Goal: Task Accomplishment & Management: Use online tool/utility

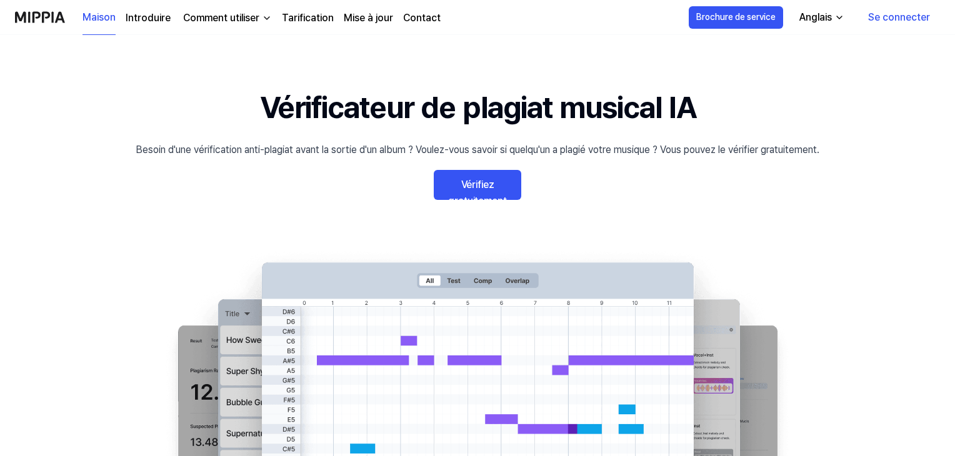
click at [906, 19] on font "Se connecter" at bounding box center [899, 17] width 62 height 12
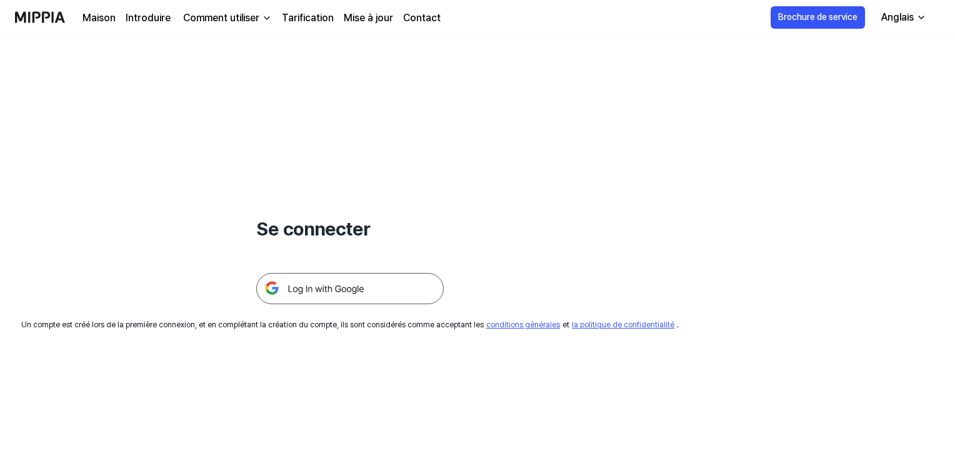
click at [352, 292] on img at bounding box center [349, 288] width 187 height 31
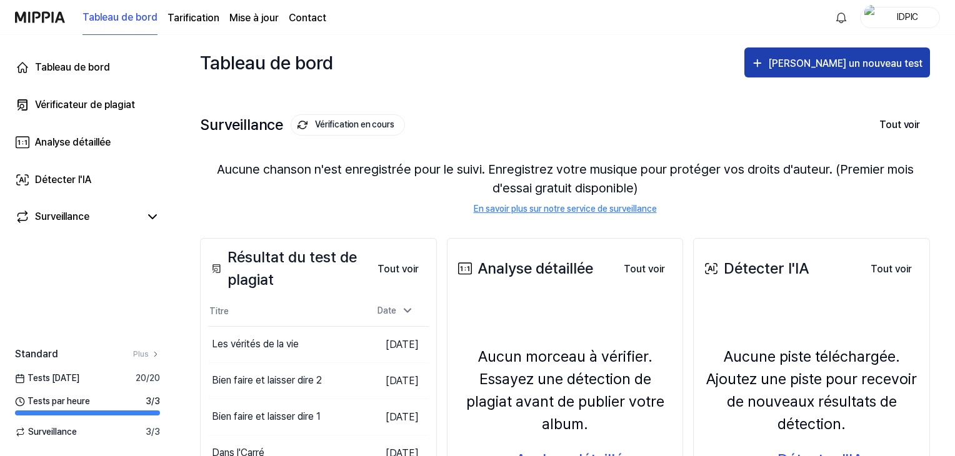
click at [869, 66] on font "[PERSON_NAME] un nouveau test" at bounding box center [845, 63] width 154 height 12
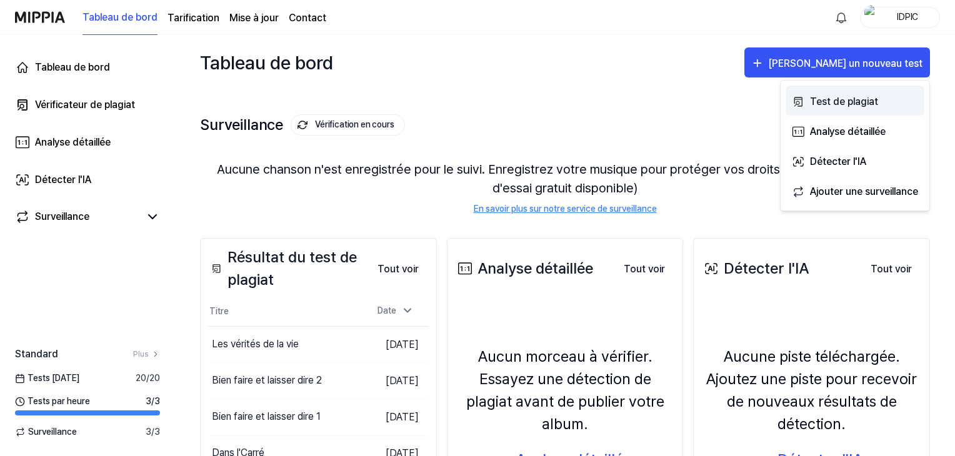
click at [838, 103] on font "Test de plagiat" at bounding box center [844, 102] width 68 height 12
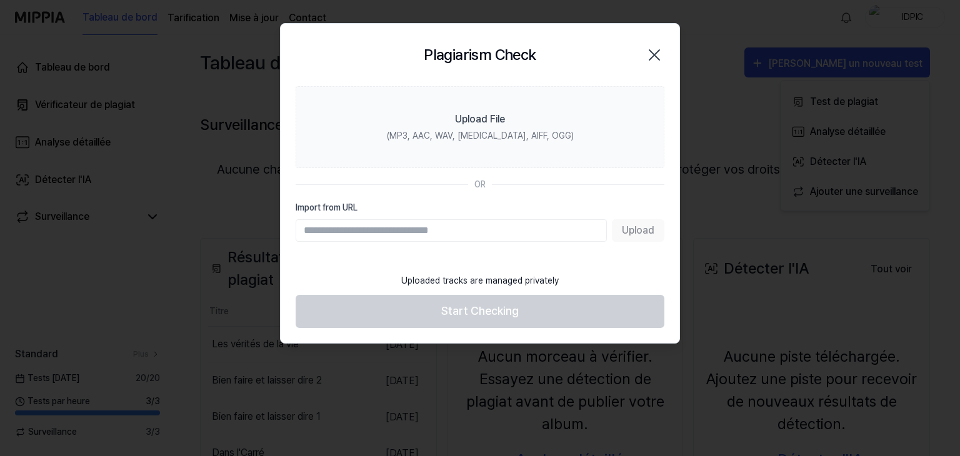
click at [407, 229] on input "Import from URL" at bounding box center [451, 230] width 311 height 22
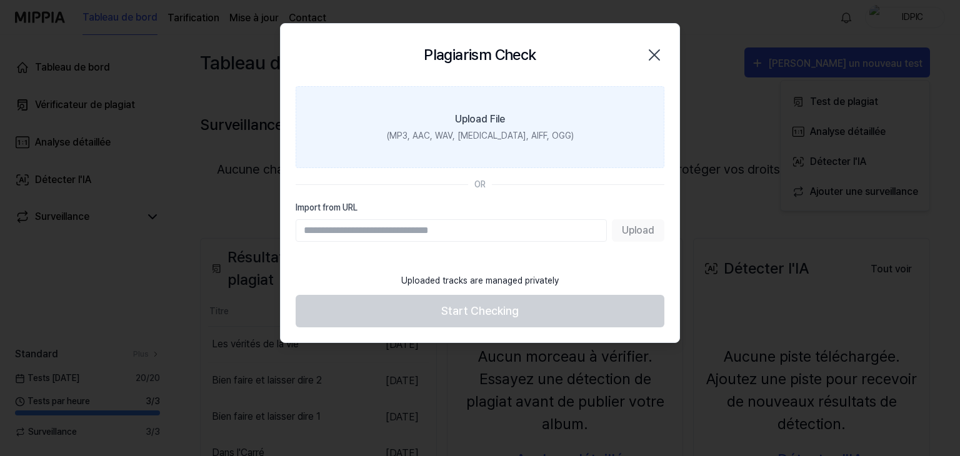
click at [481, 136] on div "(MP3, AAC, WAV, FLAC, AIFF, OGG)" at bounding box center [480, 135] width 187 height 13
click at [0, 0] on input "Upload File (MP3, AAC, WAV, FLAC, AIFF, OGG)" at bounding box center [0, 0] width 0 height 0
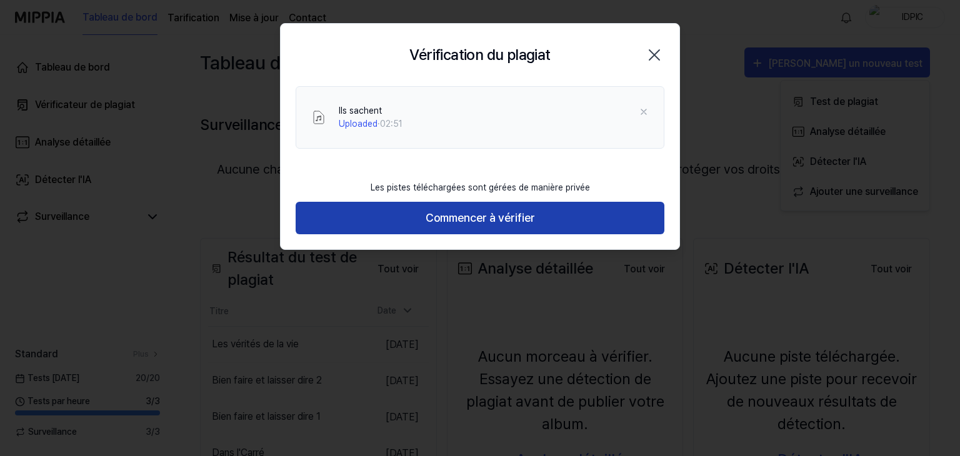
click at [459, 221] on font "Commencer à vérifier" at bounding box center [479, 217] width 109 height 13
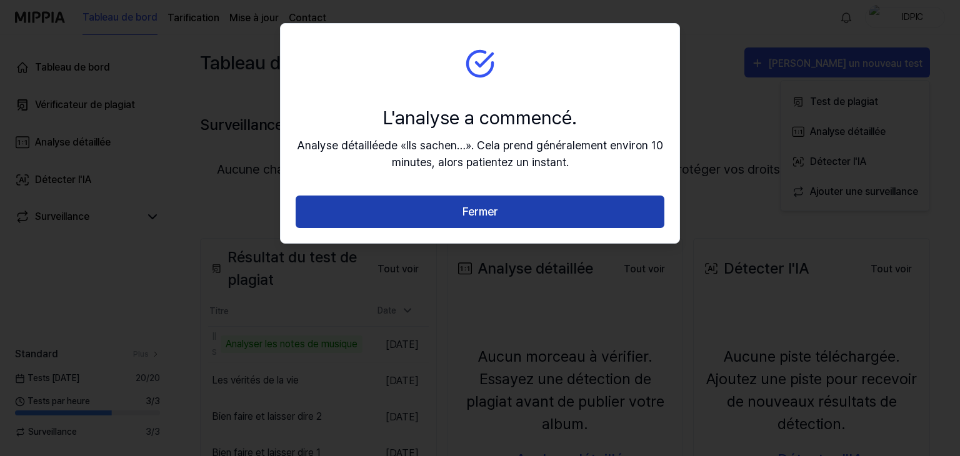
click at [470, 220] on font "Fermer" at bounding box center [480, 212] width 36 height 18
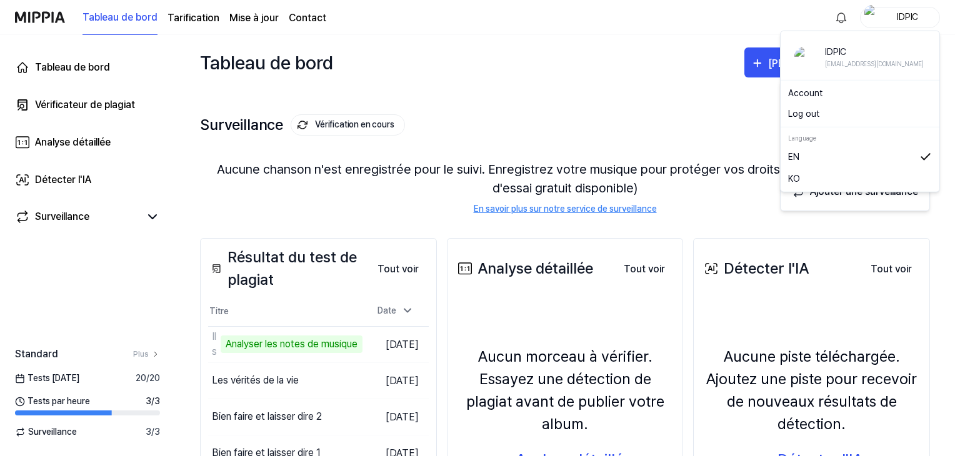
click at [887, 17] on div "IDPIC" at bounding box center [907, 17] width 49 height 14
click at [802, 94] on font "Compte" at bounding box center [804, 93] width 32 height 10
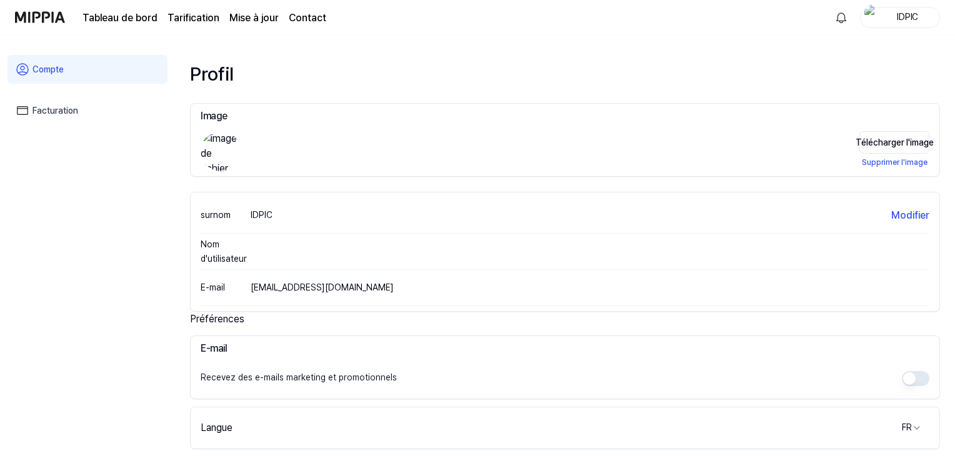
click at [66, 112] on font "Facturation" at bounding box center [55, 111] width 46 height 10
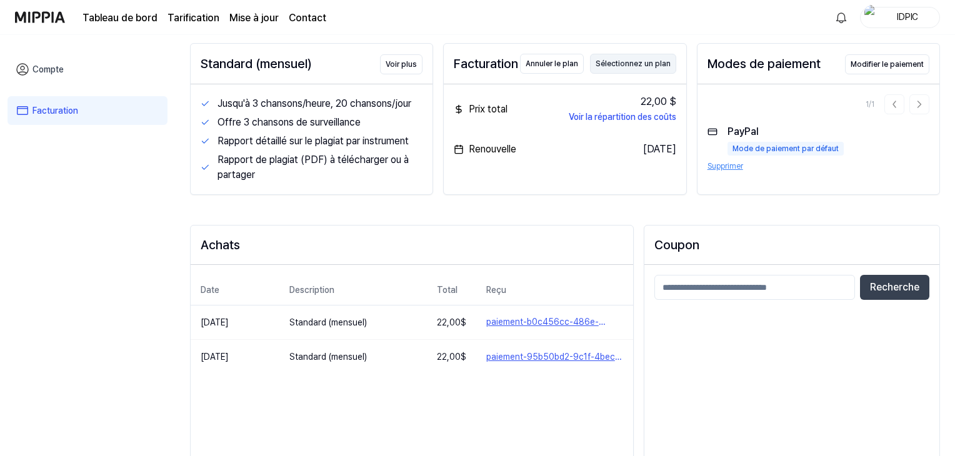
click at [647, 62] on font "Sélectionnez un plan" at bounding box center [632, 63] width 75 height 9
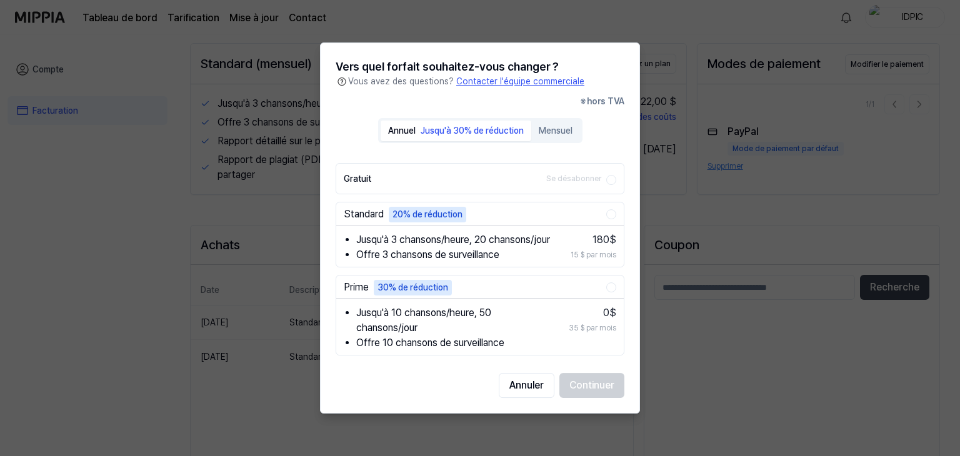
click at [557, 123] on div "Vers quel forfait souhaitez-vous changer ? Vous avez des questions? Contacter l…" at bounding box center [480, 227] width 320 height 371
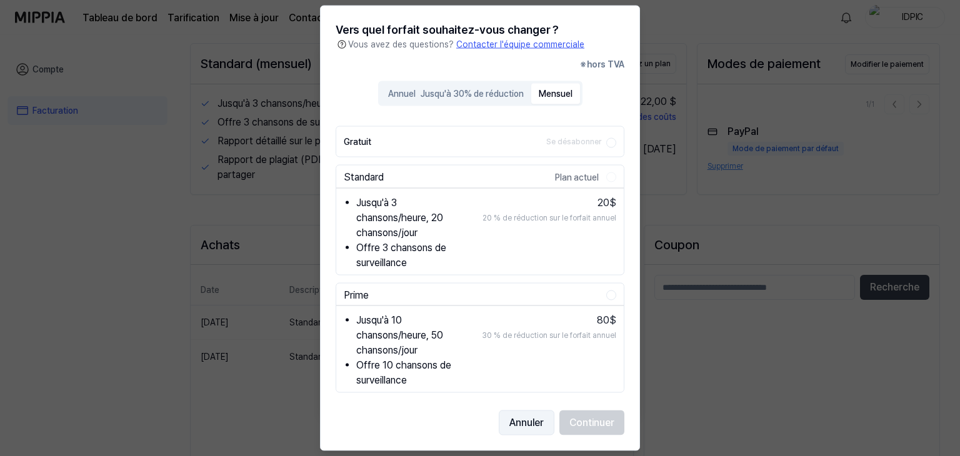
click at [522, 418] on font "Annuler" at bounding box center [526, 423] width 34 height 12
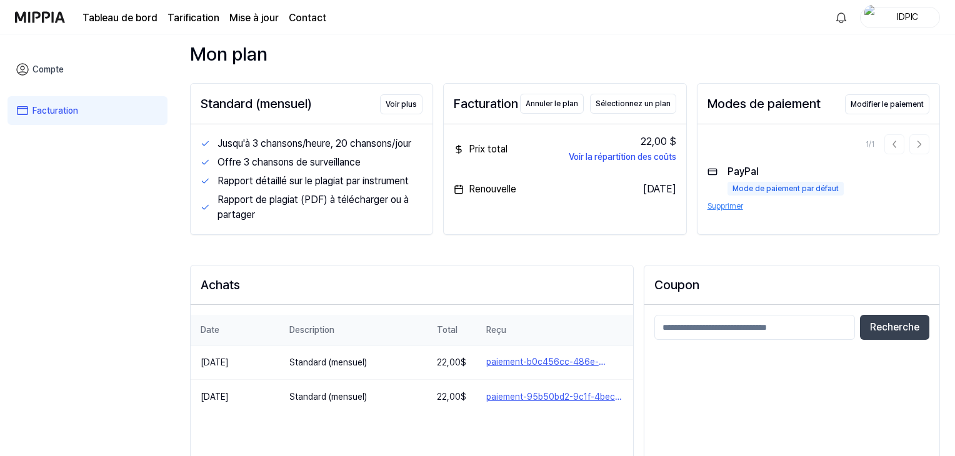
scroll to position [0, 0]
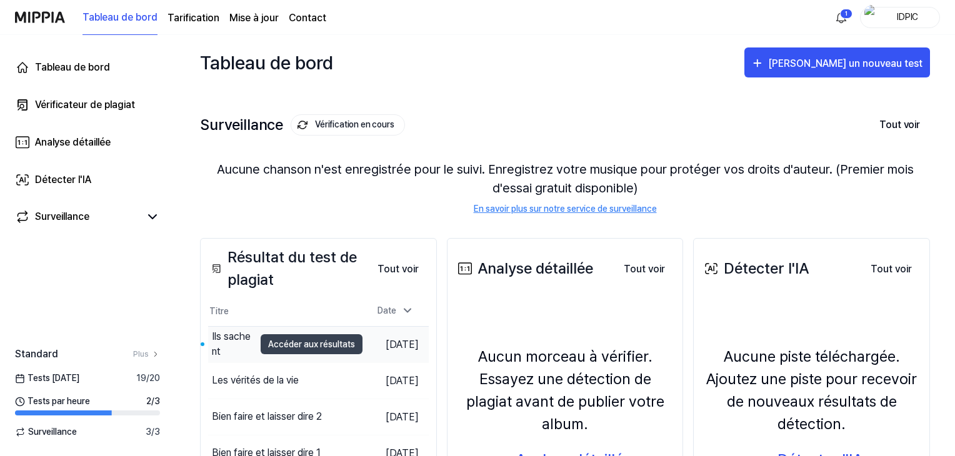
click at [217, 342] on div "Ils sachent" at bounding box center [233, 344] width 42 height 30
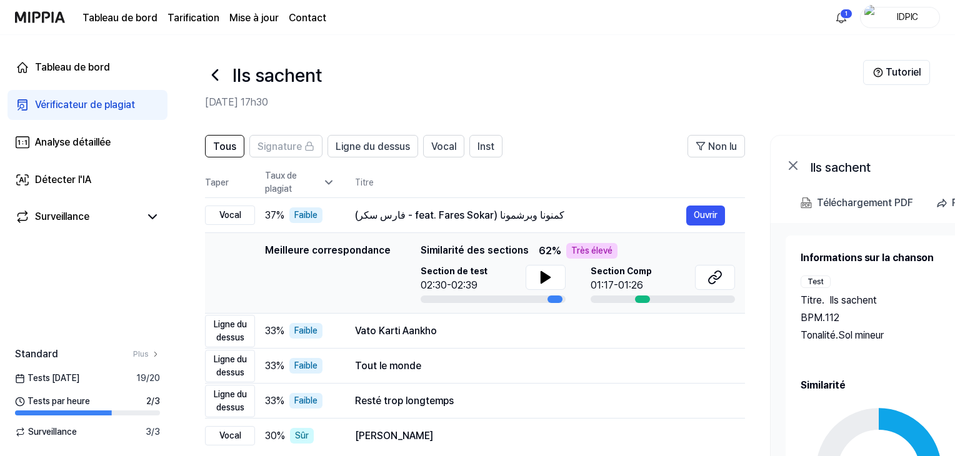
scroll to position [125, 0]
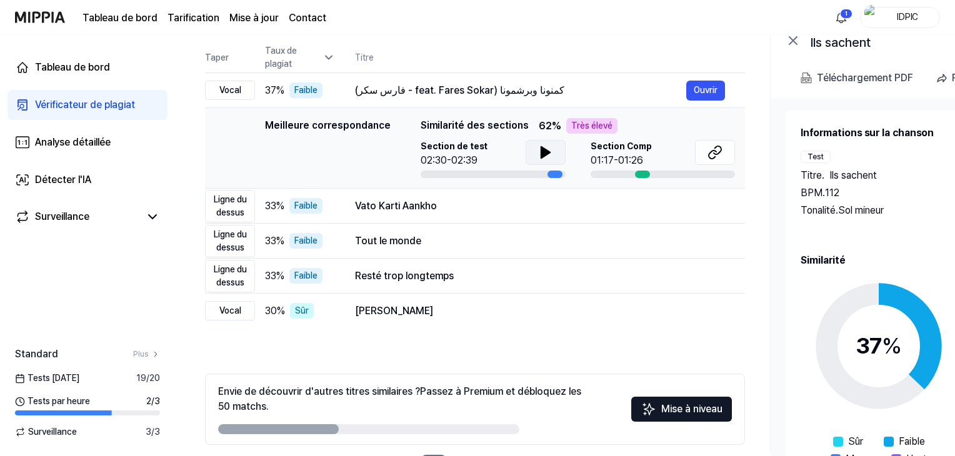
click at [540, 151] on icon at bounding box center [544, 152] width 9 height 11
click at [715, 149] on icon at bounding box center [714, 152] width 15 height 15
click at [697, 206] on font "Ouvrir" at bounding box center [705, 206] width 24 height 10
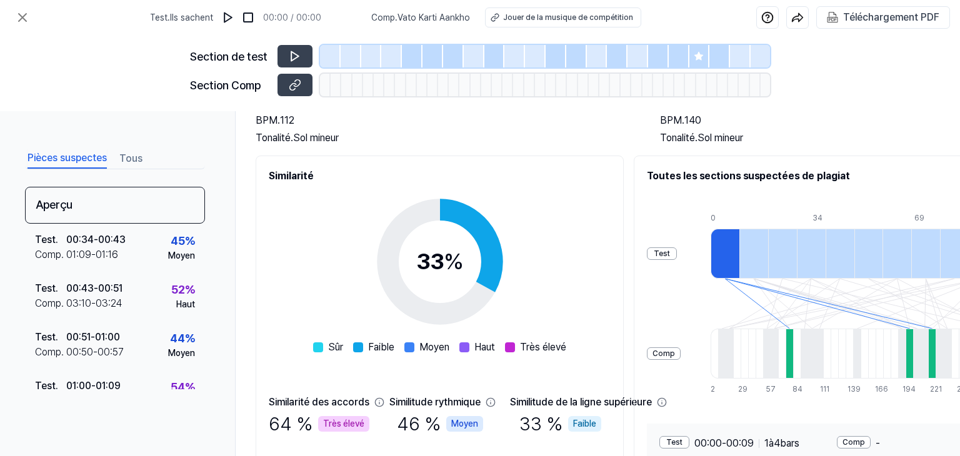
scroll to position [0, 0]
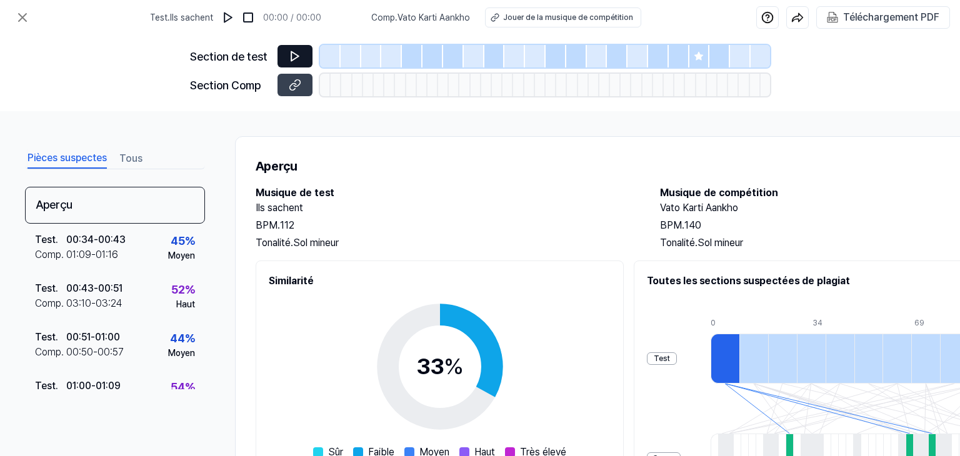
click at [290, 56] on icon at bounding box center [295, 56] width 12 height 12
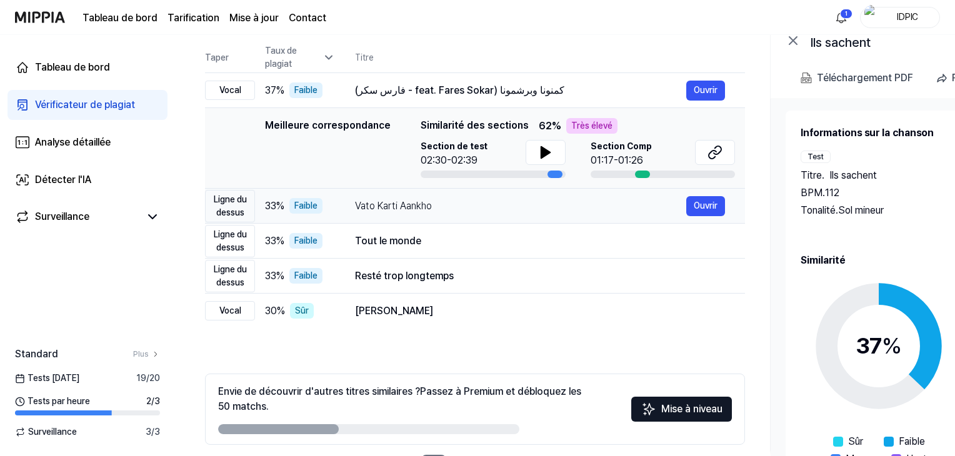
click at [220, 207] on font "Ligne du dessus" at bounding box center [230, 205] width 33 height 23
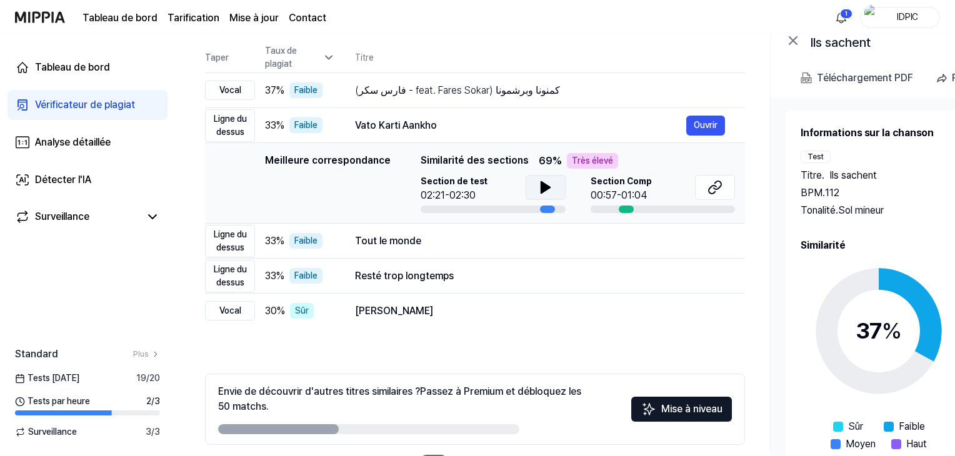
click at [541, 188] on icon at bounding box center [544, 187] width 9 height 11
click at [715, 188] on icon at bounding box center [714, 187] width 15 height 15
click at [222, 239] on div "Ligne du dessus" at bounding box center [230, 241] width 50 height 32
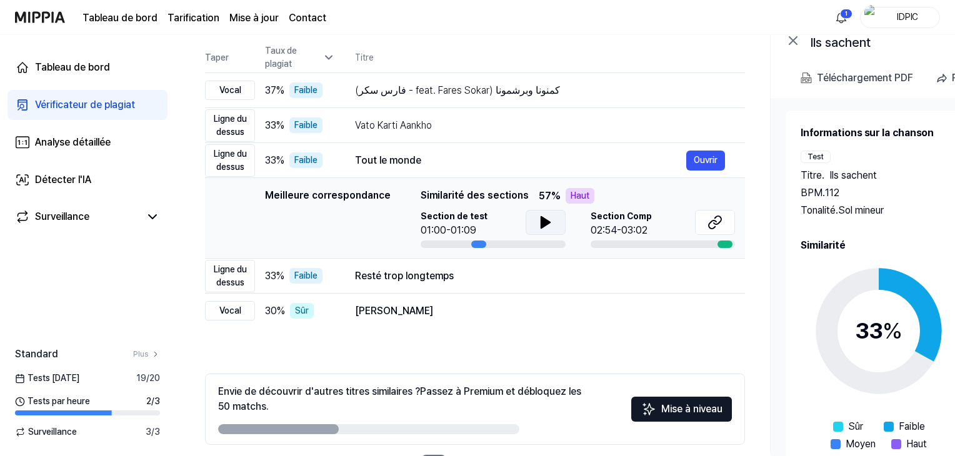
click at [541, 219] on icon at bounding box center [544, 222] width 9 height 11
click at [713, 221] on icon at bounding box center [711, 225] width 7 height 8
click at [233, 274] on div "Ligne du dessus" at bounding box center [230, 276] width 50 height 32
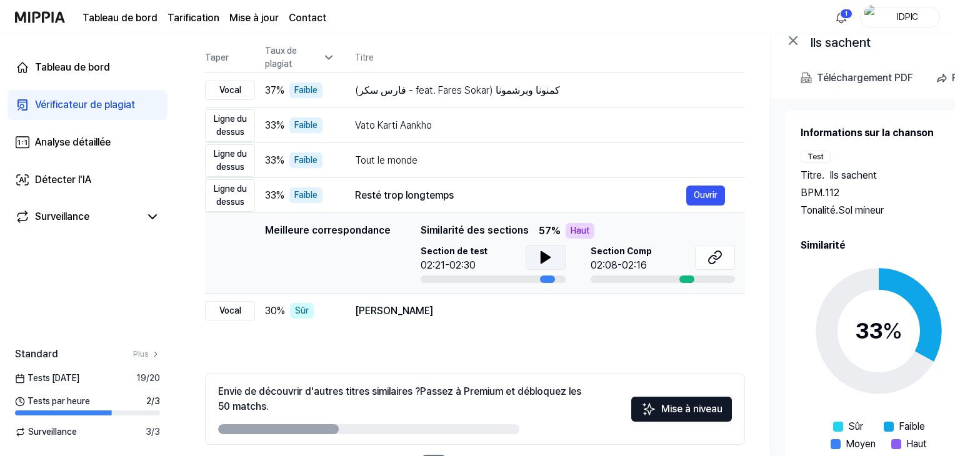
click at [542, 256] on icon at bounding box center [544, 257] width 9 height 11
click at [715, 252] on icon at bounding box center [716, 255] width 7 height 8
click at [223, 311] on font "Vocal" at bounding box center [230, 311] width 22 height 10
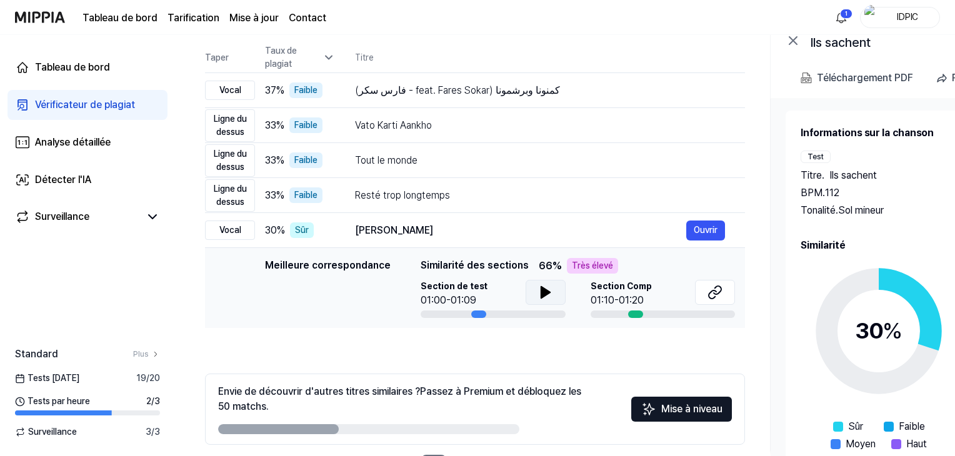
click at [542, 293] on icon at bounding box center [544, 292] width 9 height 11
click at [715, 291] on icon at bounding box center [711, 295] width 7 height 8
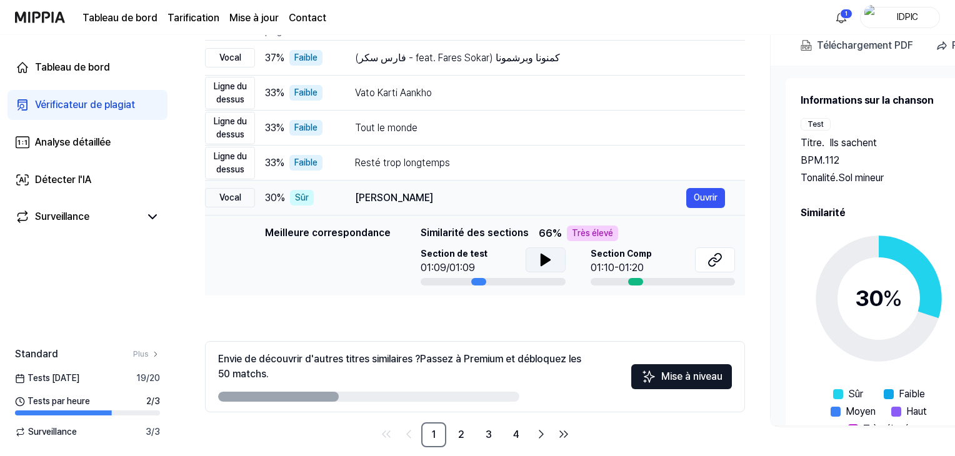
scroll to position [174, 0]
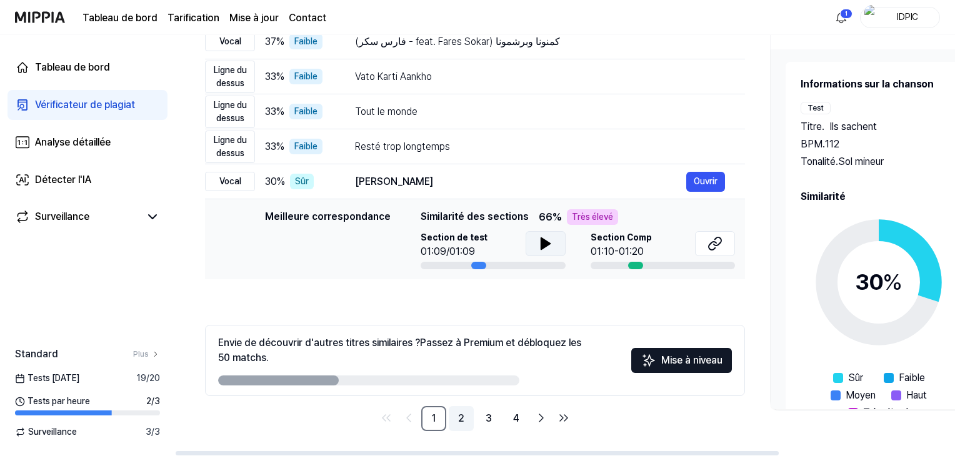
click at [457, 416] on link "2" at bounding box center [461, 418] width 25 height 25
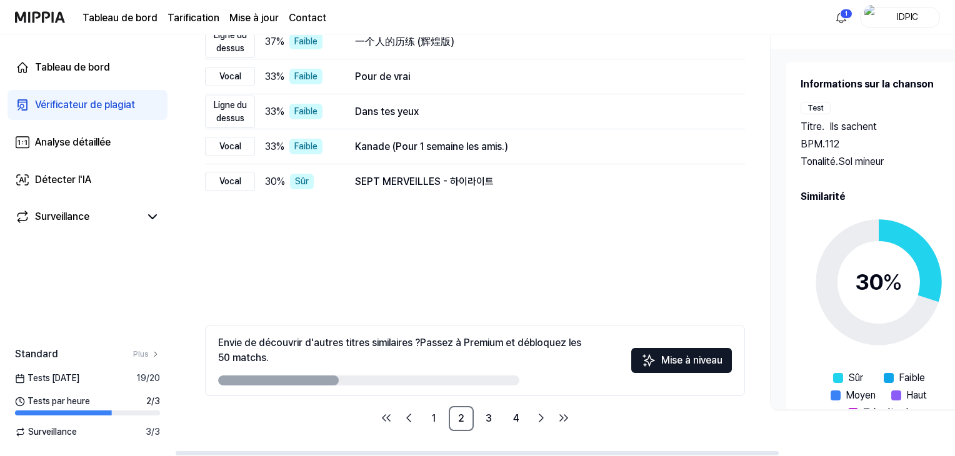
scroll to position [49, 0]
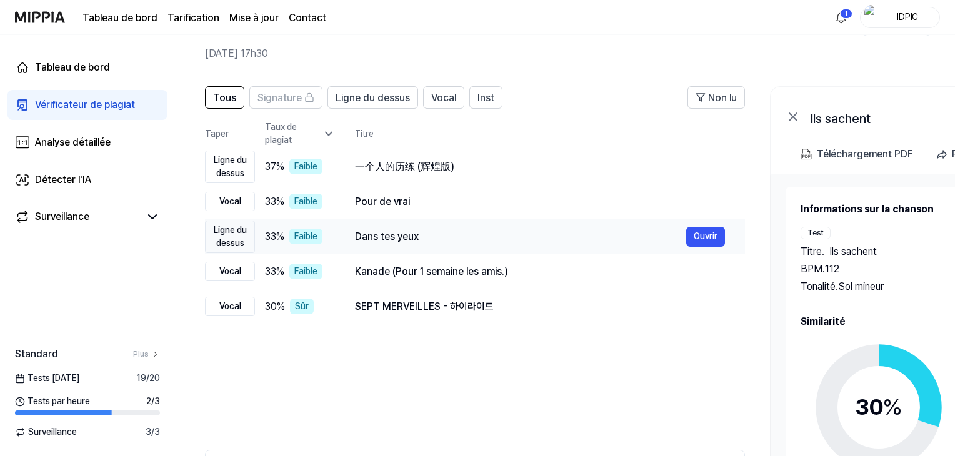
click at [232, 232] on font "Ligne du dessus" at bounding box center [230, 236] width 33 height 23
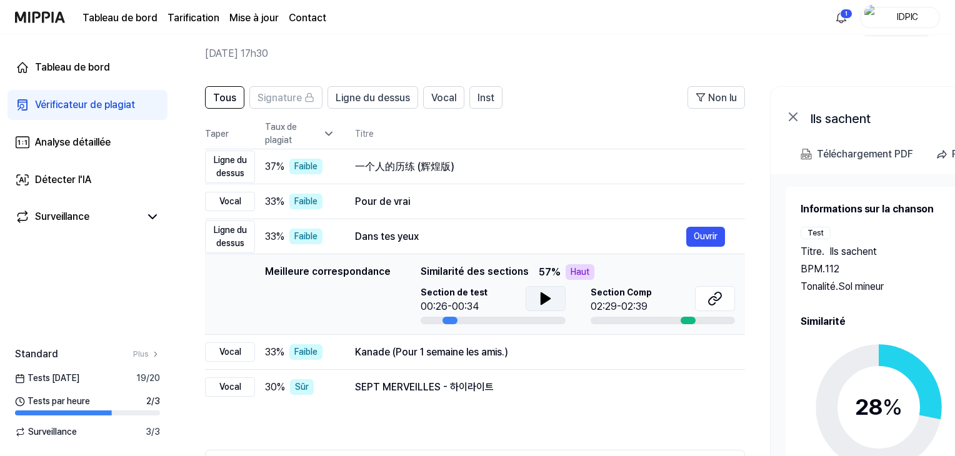
click at [540, 296] on icon at bounding box center [544, 298] width 9 height 11
click at [717, 297] on icon at bounding box center [714, 298] width 15 height 15
click at [228, 388] on font "Vocal" at bounding box center [230, 387] width 22 height 10
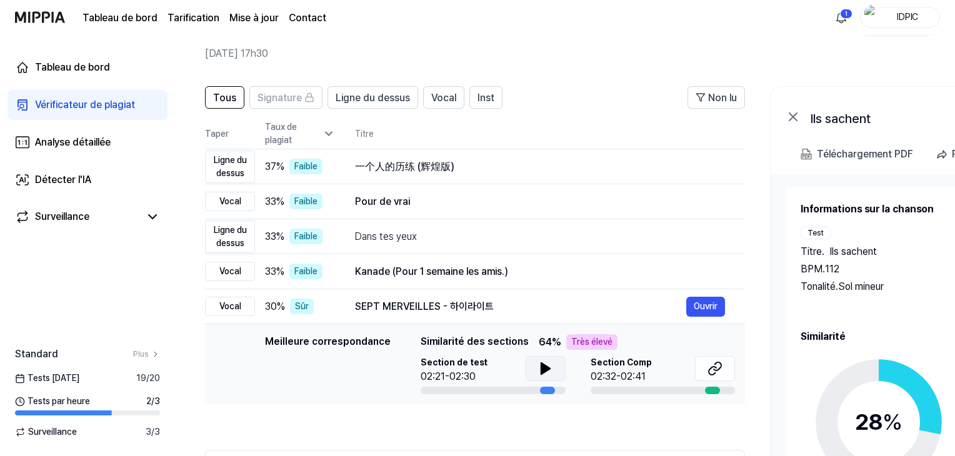
click at [542, 370] on icon at bounding box center [544, 368] width 9 height 11
click at [713, 365] on icon at bounding box center [714, 368] width 15 height 15
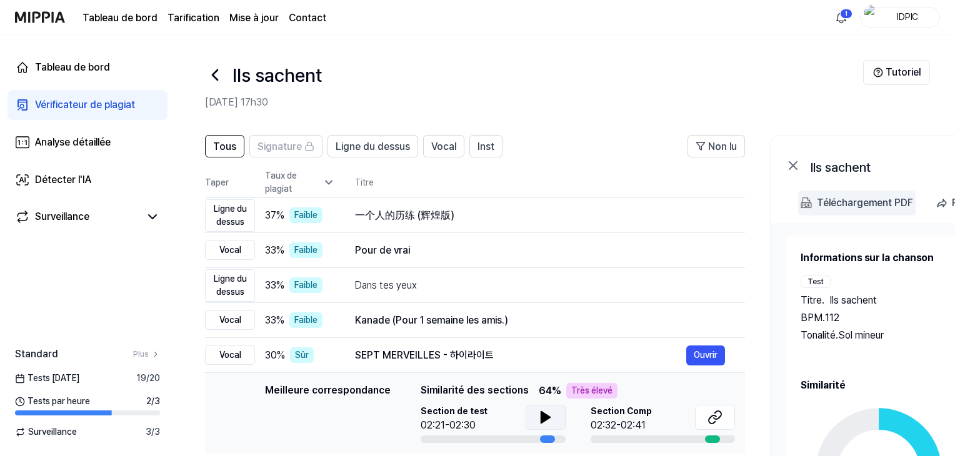
click at [862, 203] on font "Téléchargement PDF" at bounding box center [865, 203] width 96 height 12
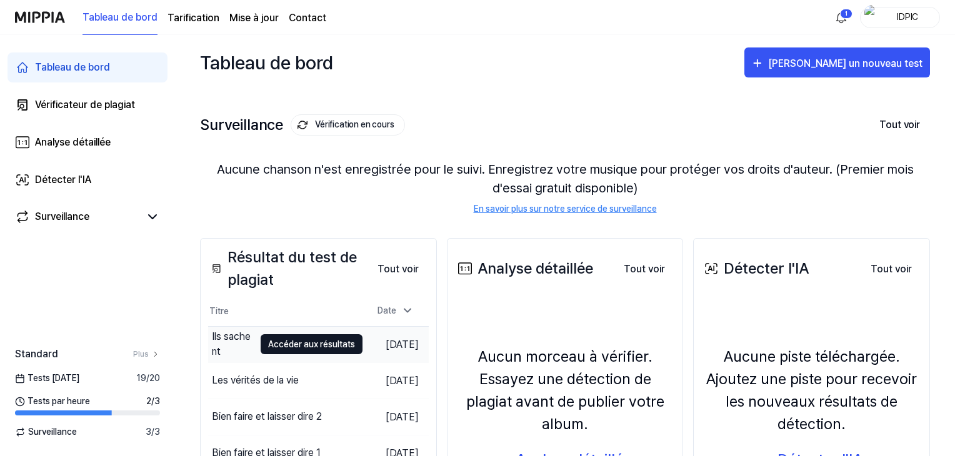
click at [268, 343] on font "Accéder aux résultats" at bounding box center [311, 344] width 87 height 10
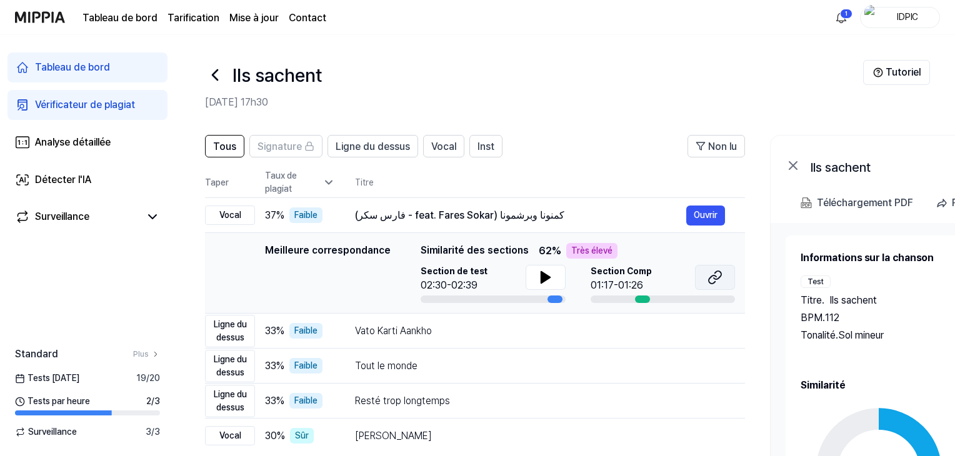
click at [717, 277] on icon at bounding box center [714, 277] width 15 height 15
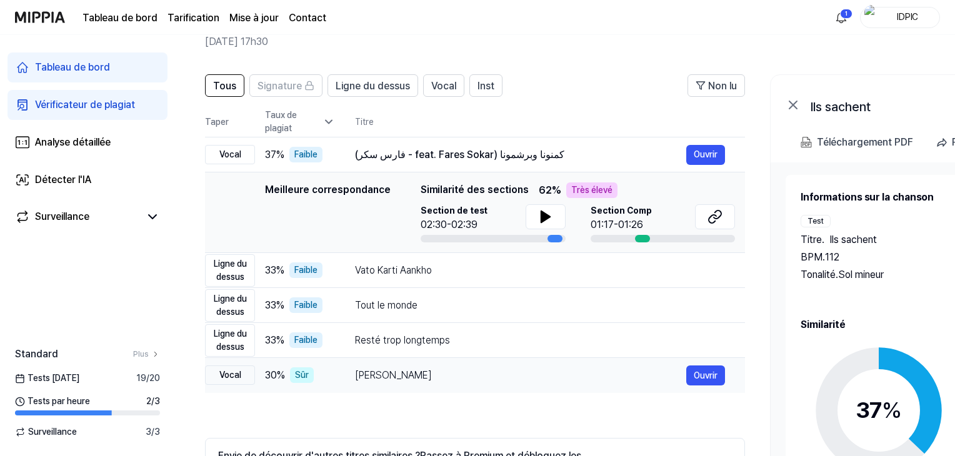
scroll to position [49, 0]
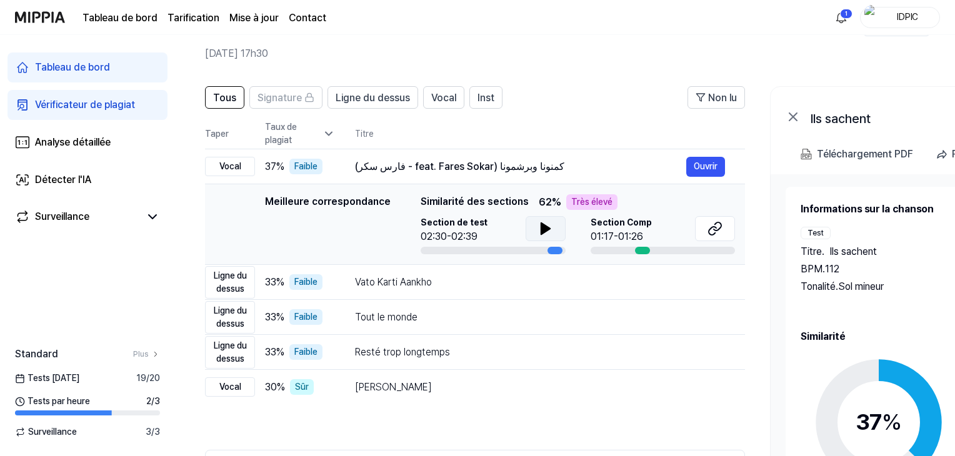
click at [540, 222] on icon at bounding box center [545, 228] width 15 height 15
click at [708, 278] on font "Ouvrir" at bounding box center [705, 282] width 24 height 10
click at [718, 224] on icon at bounding box center [714, 228] width 15 height 15
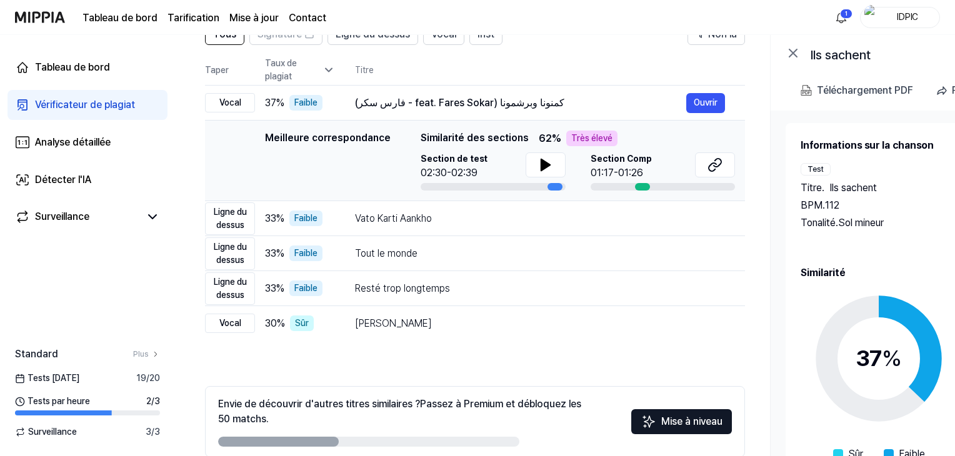
scroll to position [174, 0]
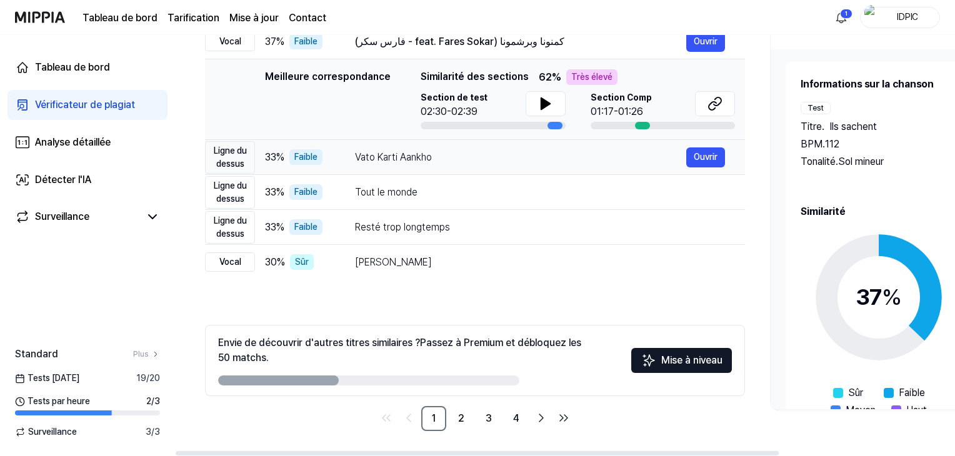
click at [235, 153] on font "Ligne du dessus" at bounding box center [230, 157] width 33 height 23
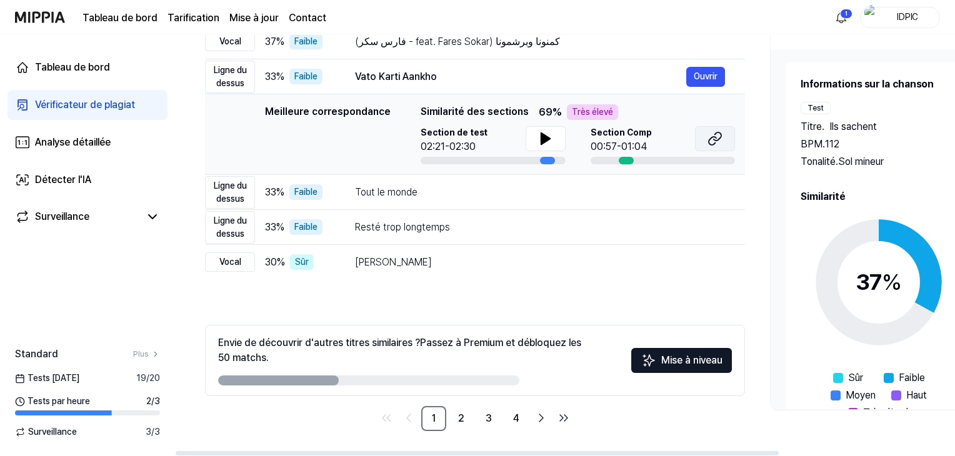
click at [710, 129] on button at bounding box center [715, 138] width 40 height 25
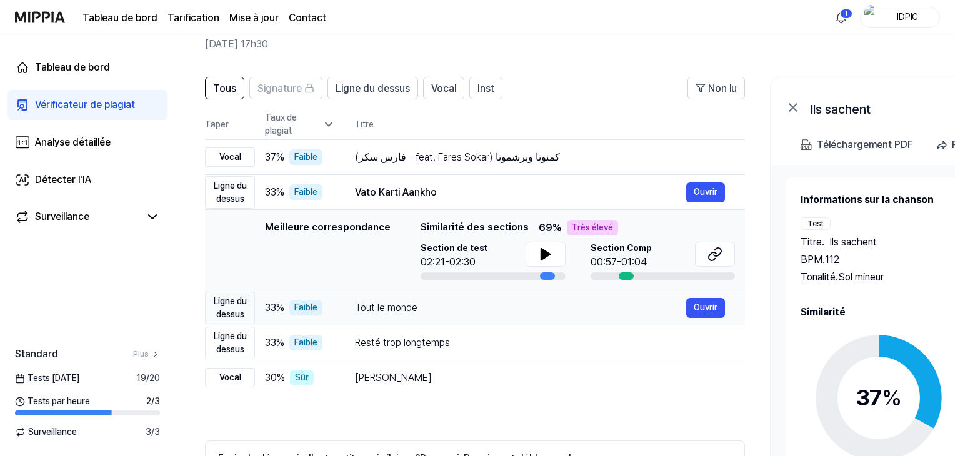
scroll to position [125, 0]
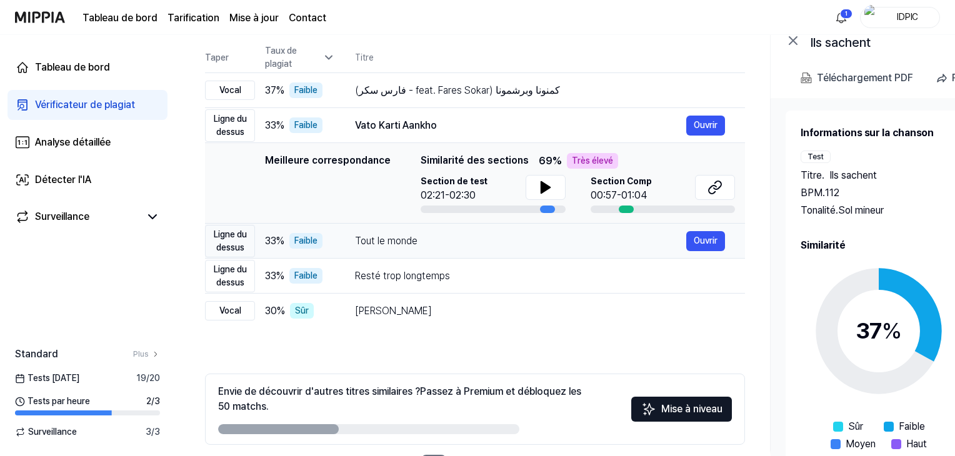
click at [235, 237] on font "Ligne du dessus" at bounding box center [230, 240] width 33 height 23
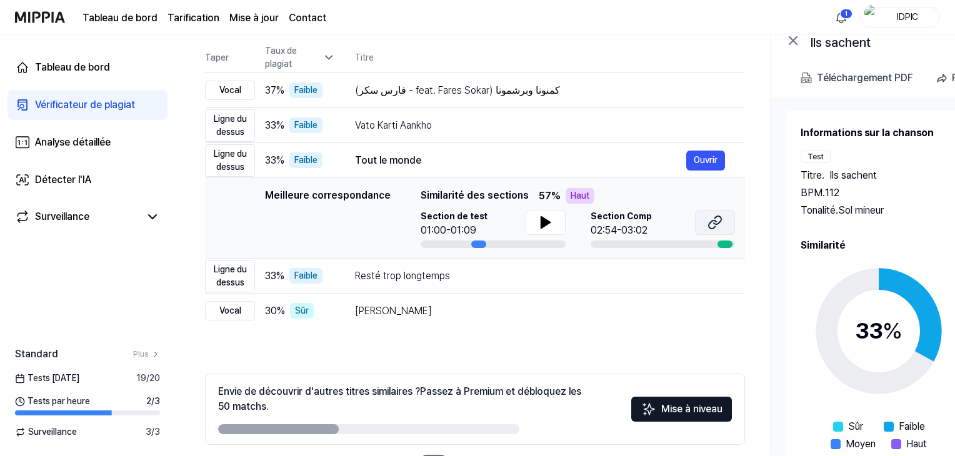
click at [715, 217] on icon at bounding box center [716, 220] width 7 height 8
click at [237, 272] on font "Ligne du dessus" at bounding box center [230, 275] width 33 height 23
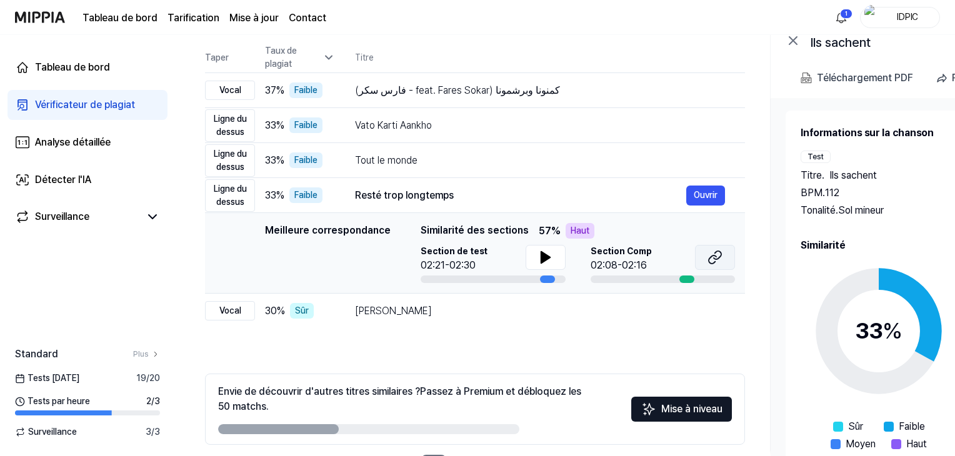
click at [713, 256] on icon at bounding box center [711, 260] width 7 height 8
click at [229, 311] on font "Vocal" at bounding box center [230, 311] width 22 height 10
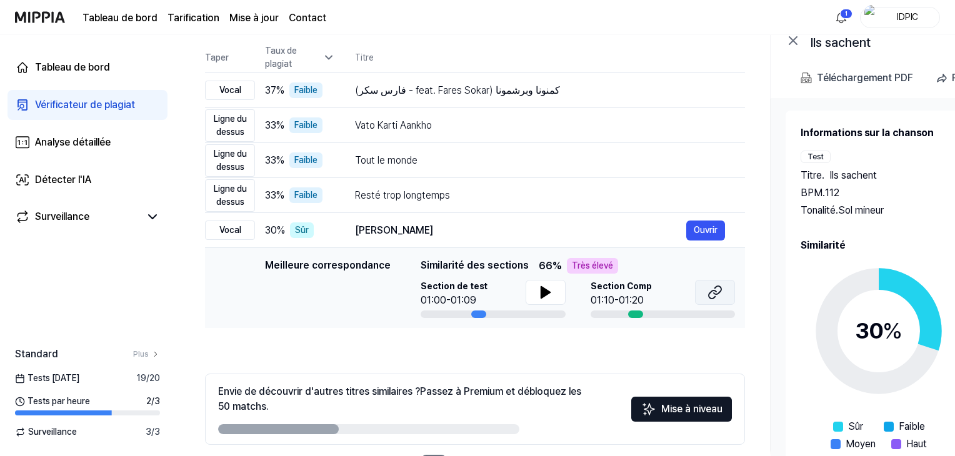
click at [715, 287] on icon at bounding box center [714, 292] width 15 height 15
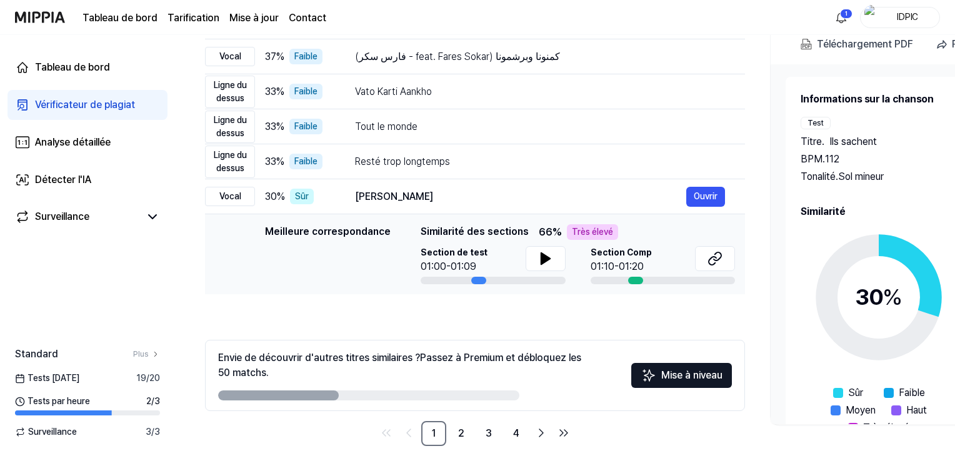
scroll to position [174, 0]
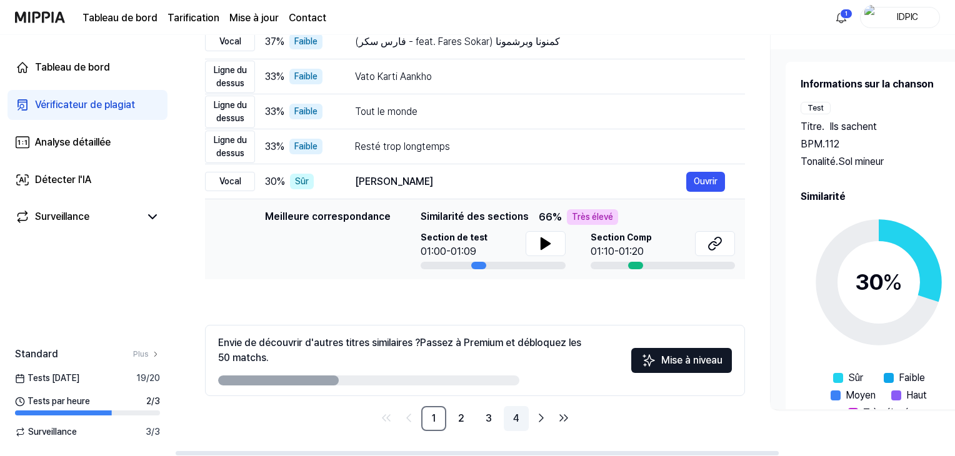
click at [514, 415] on font "4" at bounding box center [516, 418] width 6 height 12
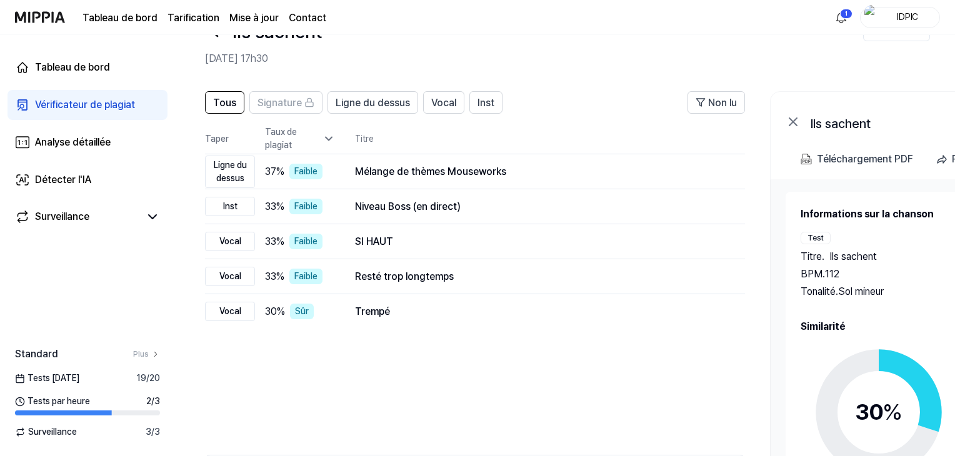
scroll to position [0, 0]
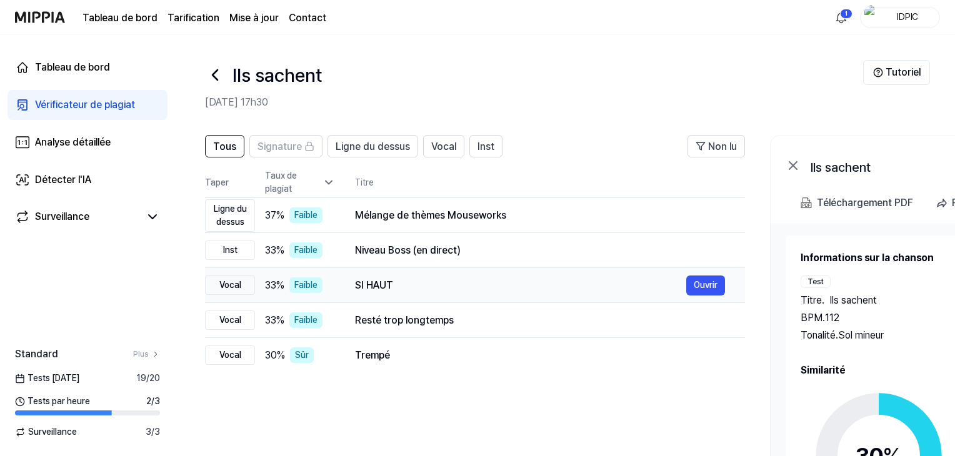
click at [231, 287] on font "Vocal" at bounding box center [230, 285] width 22 height 10
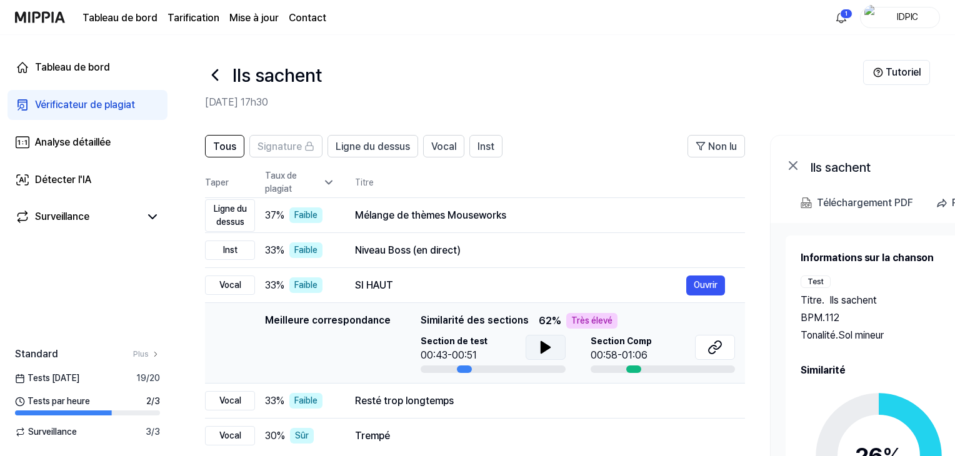
click at [540, 347] on icon at bounding box center [544, 347] width 9 height 11
drag, startPoint x: 542, startPoint y: 346, endPoint x: 663, endPoint y: 355, distance: 121.6
click at [549, 346] on icon at bounding box center [545, 347] width 15 height 15
click at [712, 348] on icon at bounding box center [714, 347] width 15 height 15
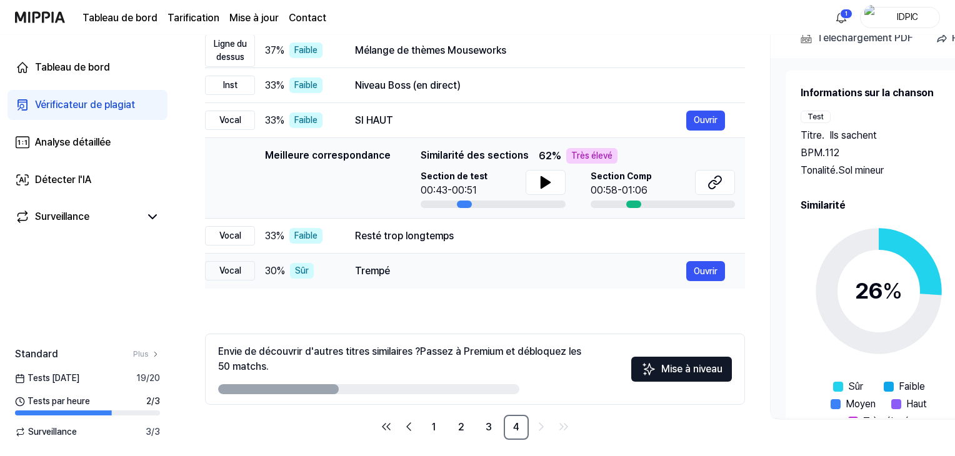
scroll to position [174, 0]
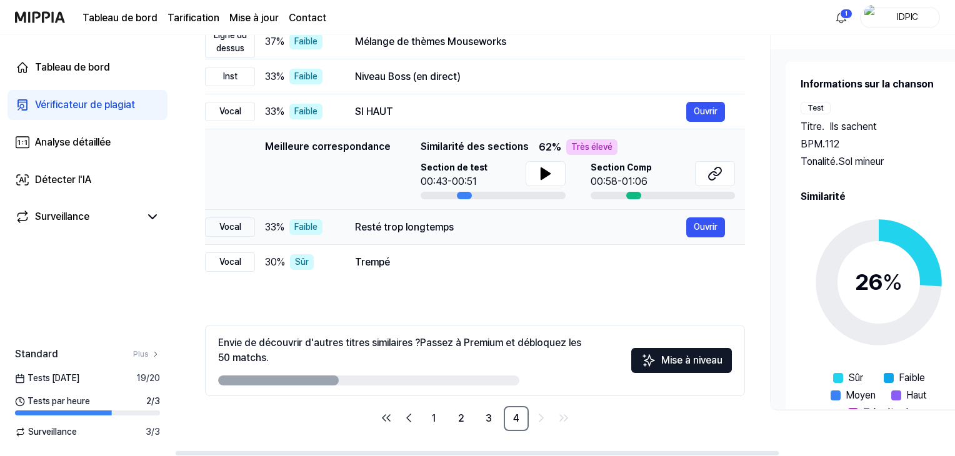
click at [230, 224] on font "Vocal" at bounding box center [230, 227] width 22 height 10
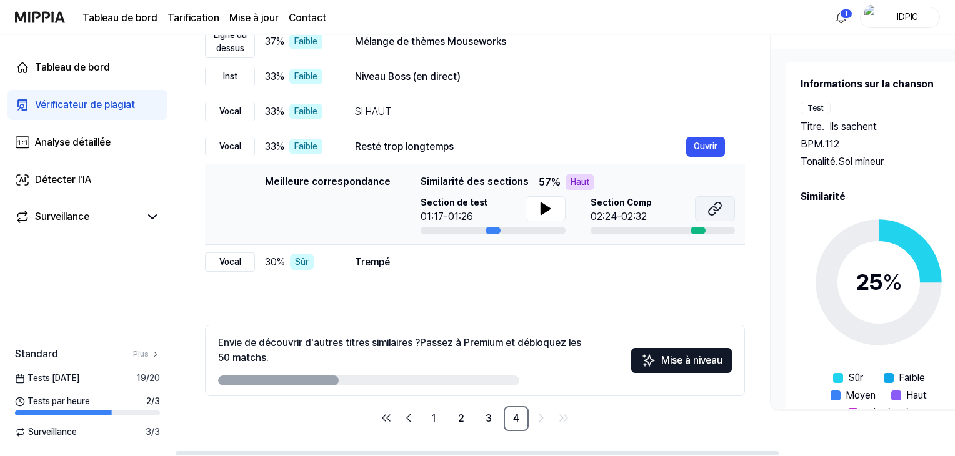
click at [712, 204] on icon at bounding box center [714, 208] width 15 height 15
click at [540, 211] on icon at bounding box center [544, 208] width 9 height 11
click at [538, 211] on icon at bounding box center [545, 208] width 15 height 15
click at [225, 257] on font "Vocal" at bounding box center [230, 262] width 22 height 10
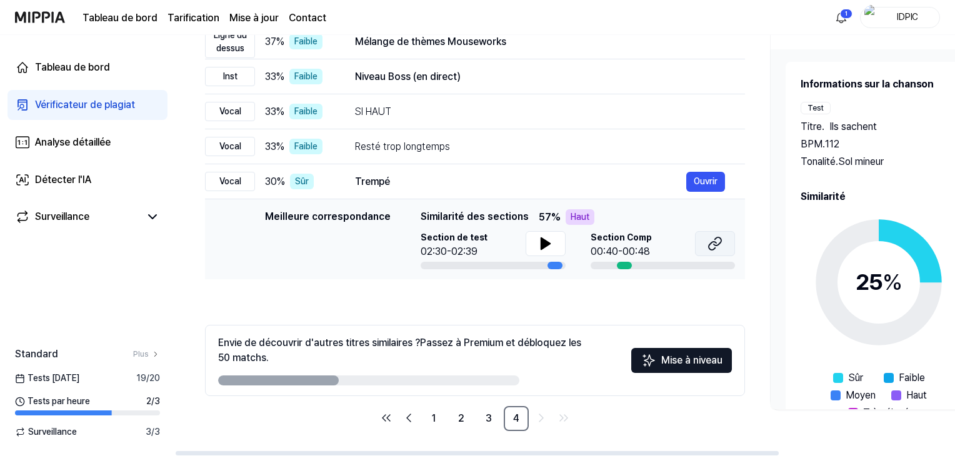
click at [710, 241] on icon at bounding box center [714, 243] width 15 height 15
click at [462, 419] on font "2" at bounding box center [461, 418] width 6 height 12
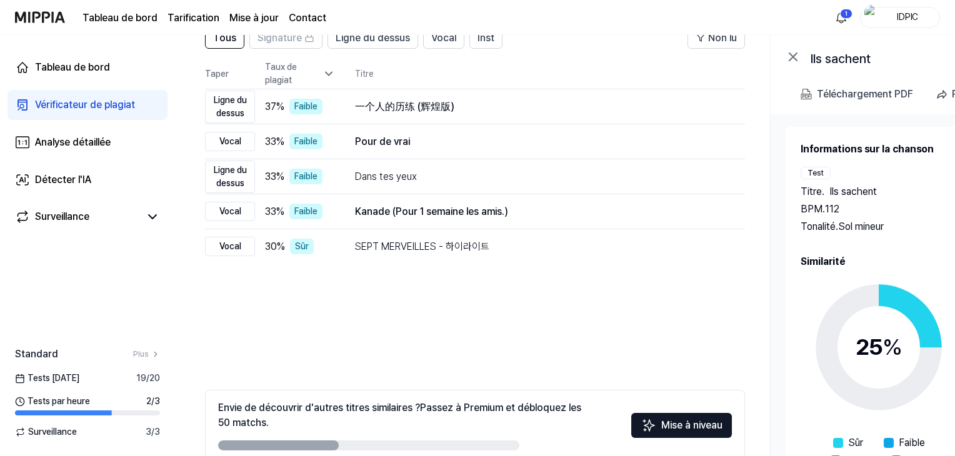
scroll to position [49, 0]
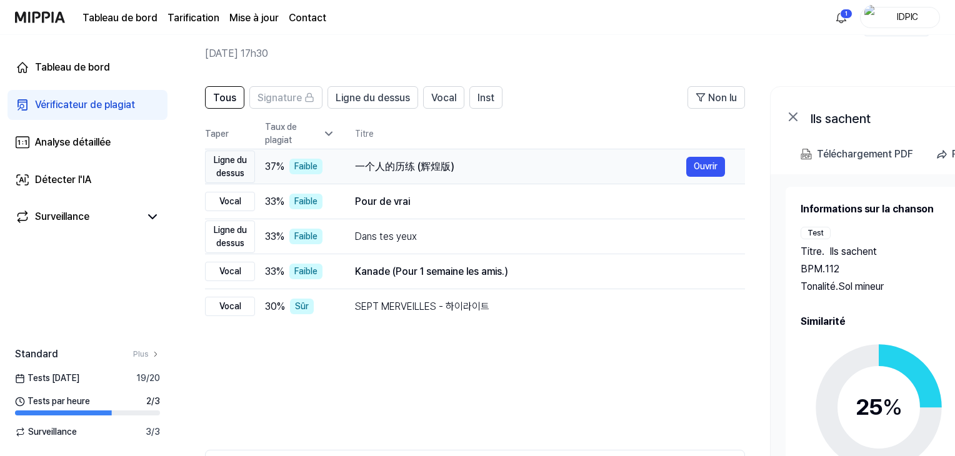
click at [235, 166] on div "Ligne du dessus" at bounding box center [230, 167] width 50 height 32
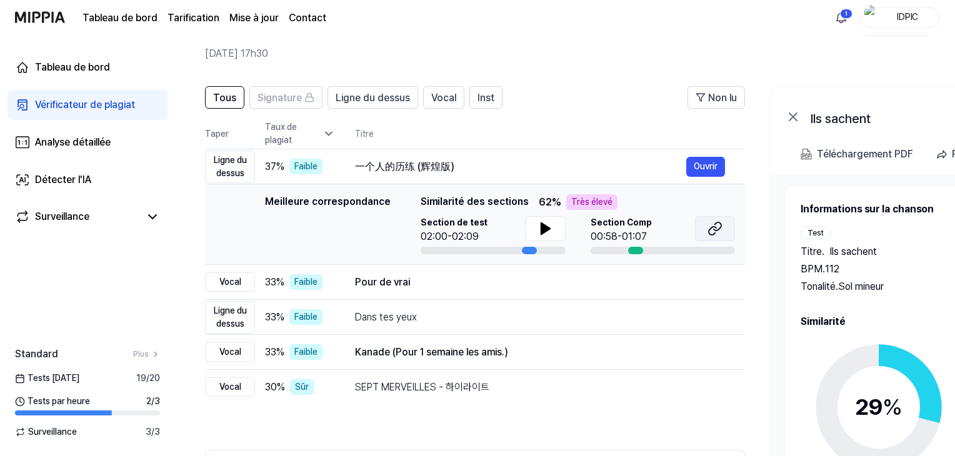
click at [712, 227] on icon at bounding box center [711, 231] width 7 height 8
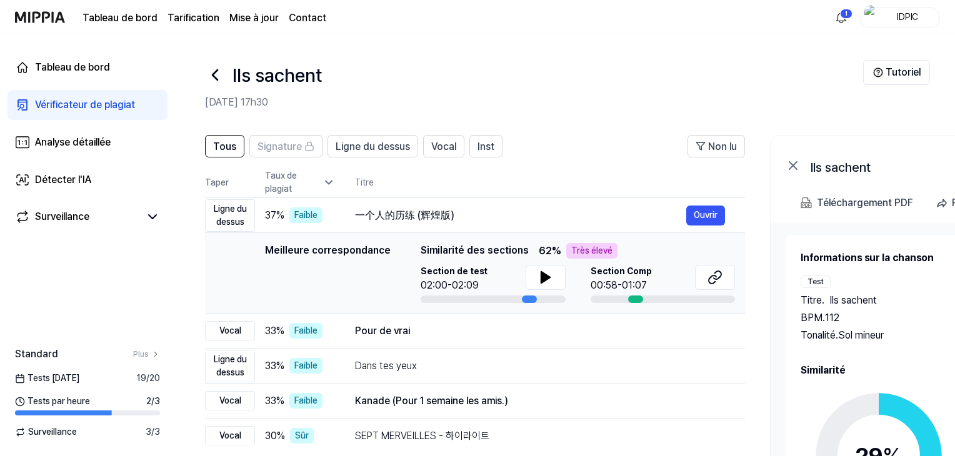
click at [329, 179] on icon at bounding box center [328, 182] width 12 height 12
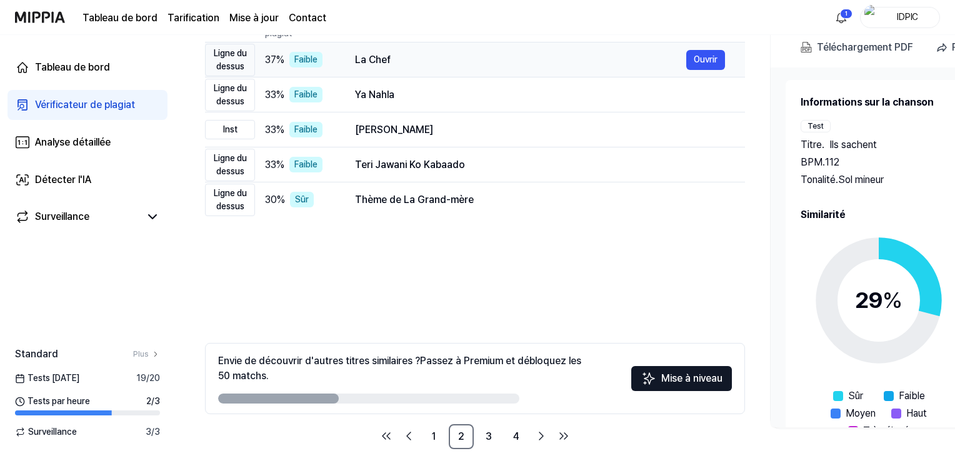
scroll to position [174, 0]
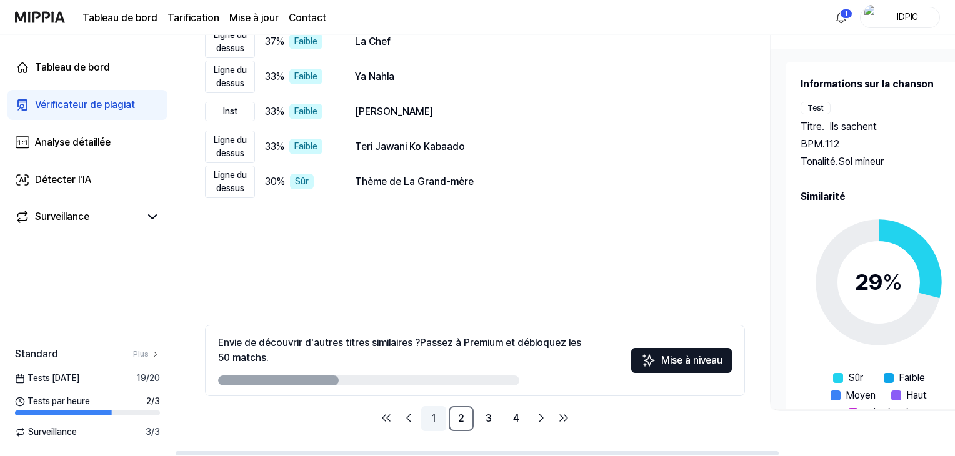
click at [432, 418] on font "1" at bounding box center [434, 418] width 4 height 12
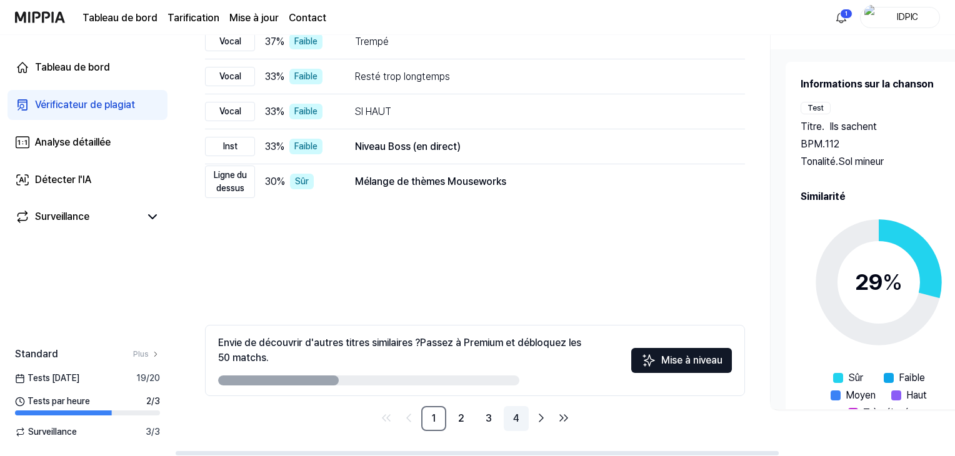
click at [514, 415] on font "4" at bounding box center [516, 418] width 6 height 12
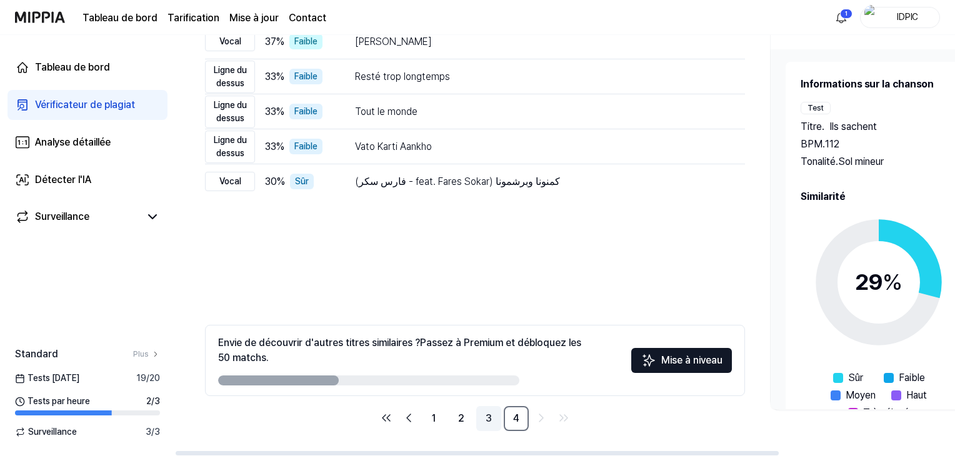
click at [492, 415] on link "3" at bounding box center [488, 418] width 25 height 25
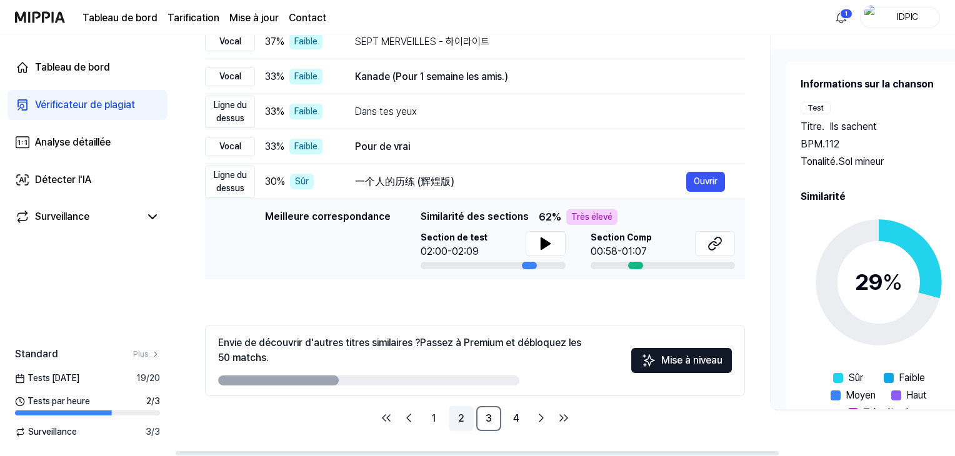
click at [456, 417] on link "2" at bounding box center [461, 418] width 25 height 25
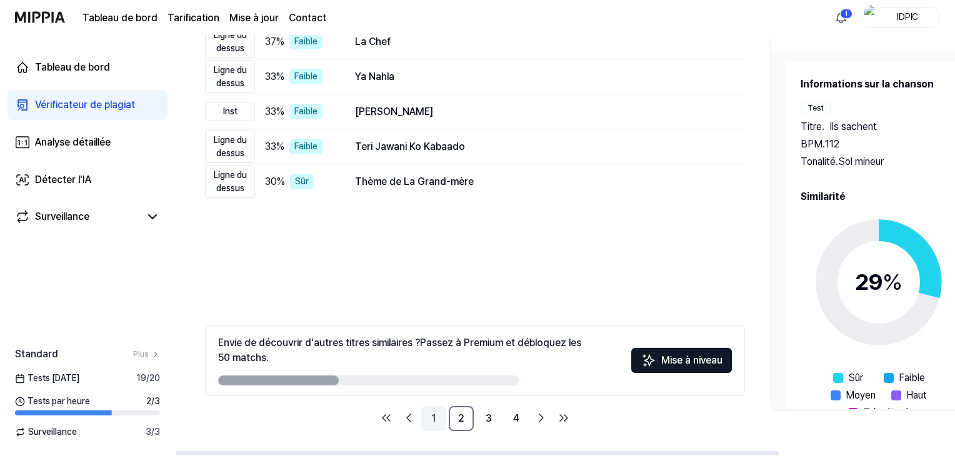
click at [430, 417] on link "1" at bounding box center [433, 418] width 25 height 25
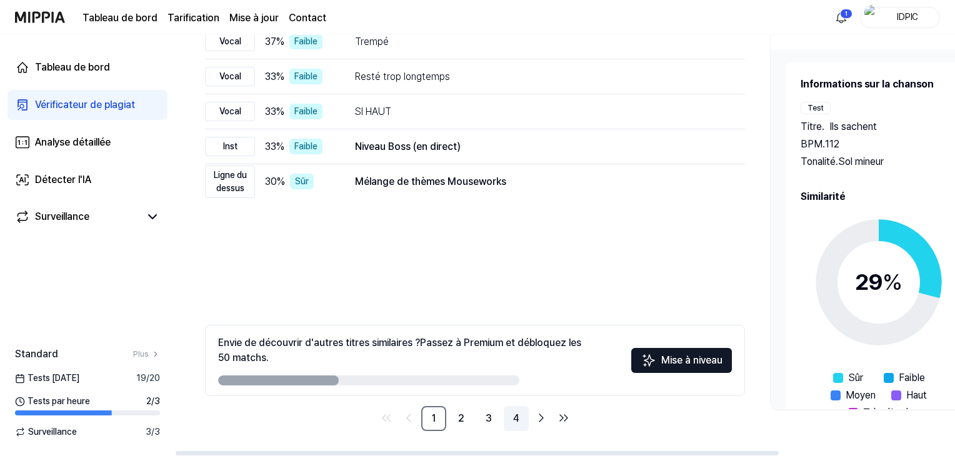
click at [515, 419] on font "4" at bounding box center [516, 418] width 6 height 12
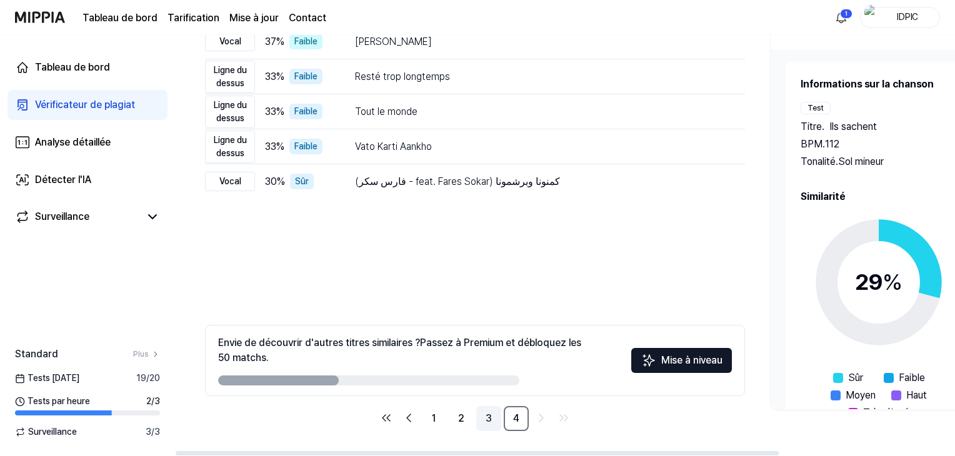
click at [491, 418] on font "3" at bounding box center [488, 418] width 6 height 12
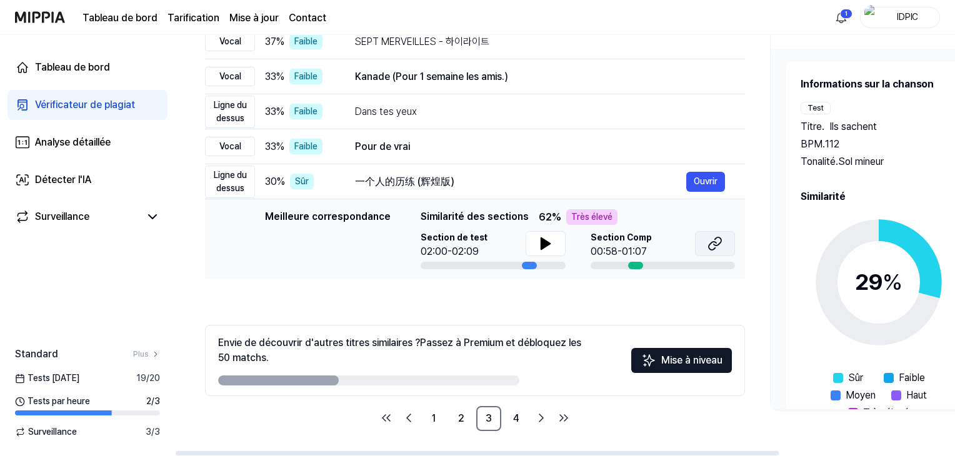
click at [709, 241] on icon at bounding box center [714, 243] width 15 height 15
click at [540, 243] on icon at bounding box center [544, 243] width 9 height 11
click at [717, 239] on icon at bounding box center [714, 243] width 15 height 15
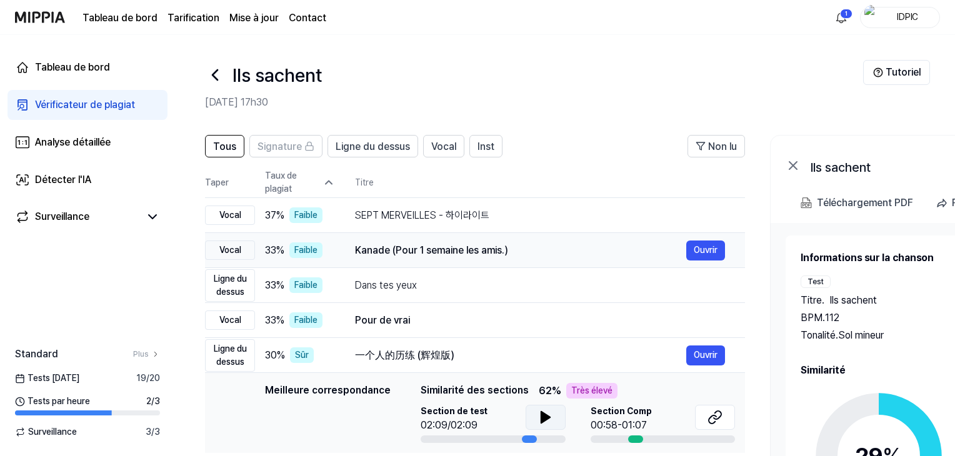
scroll to position [0, 0]
